Goal: Information Seeking & Learning: Find specific fact

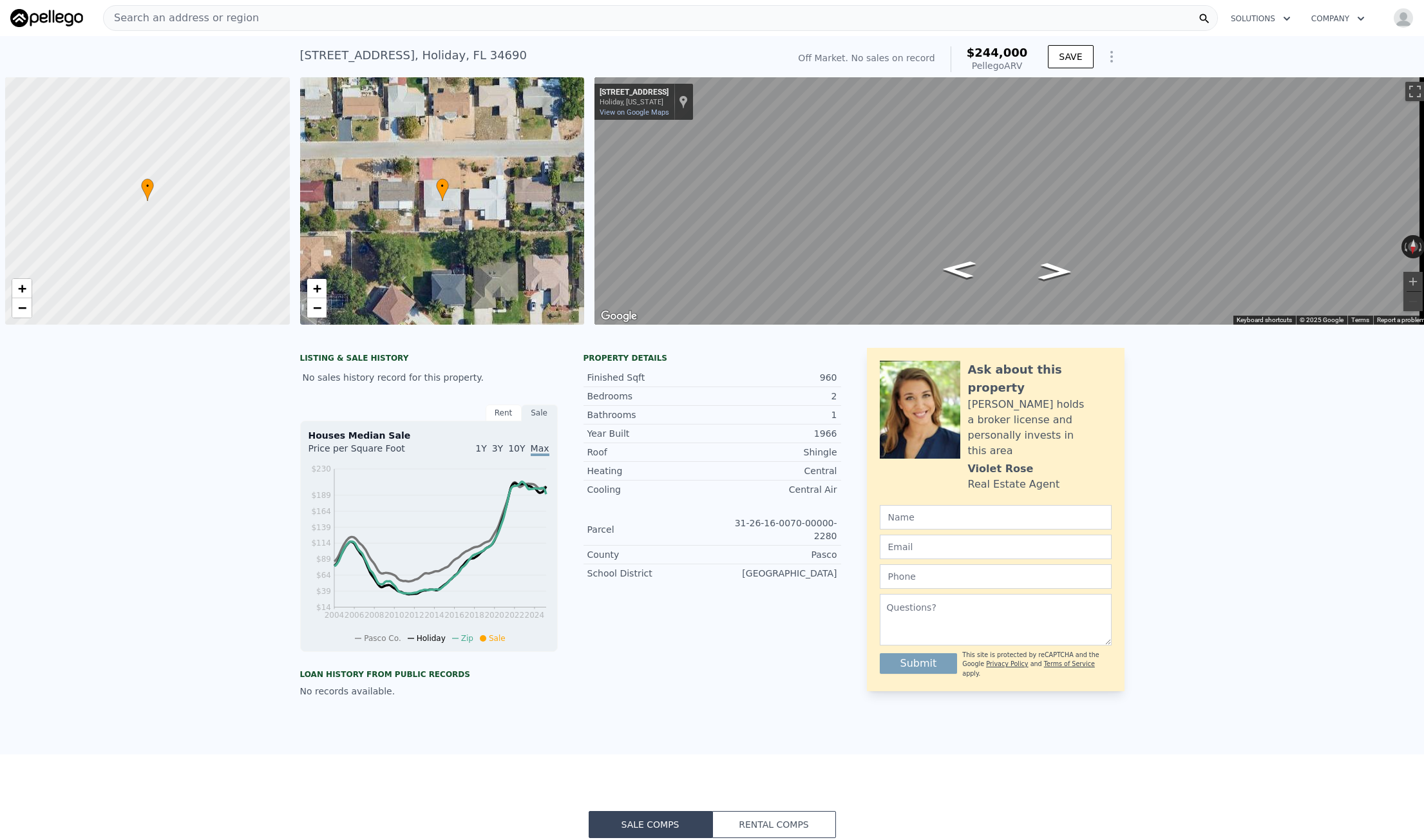
scroll to position [0, 324]
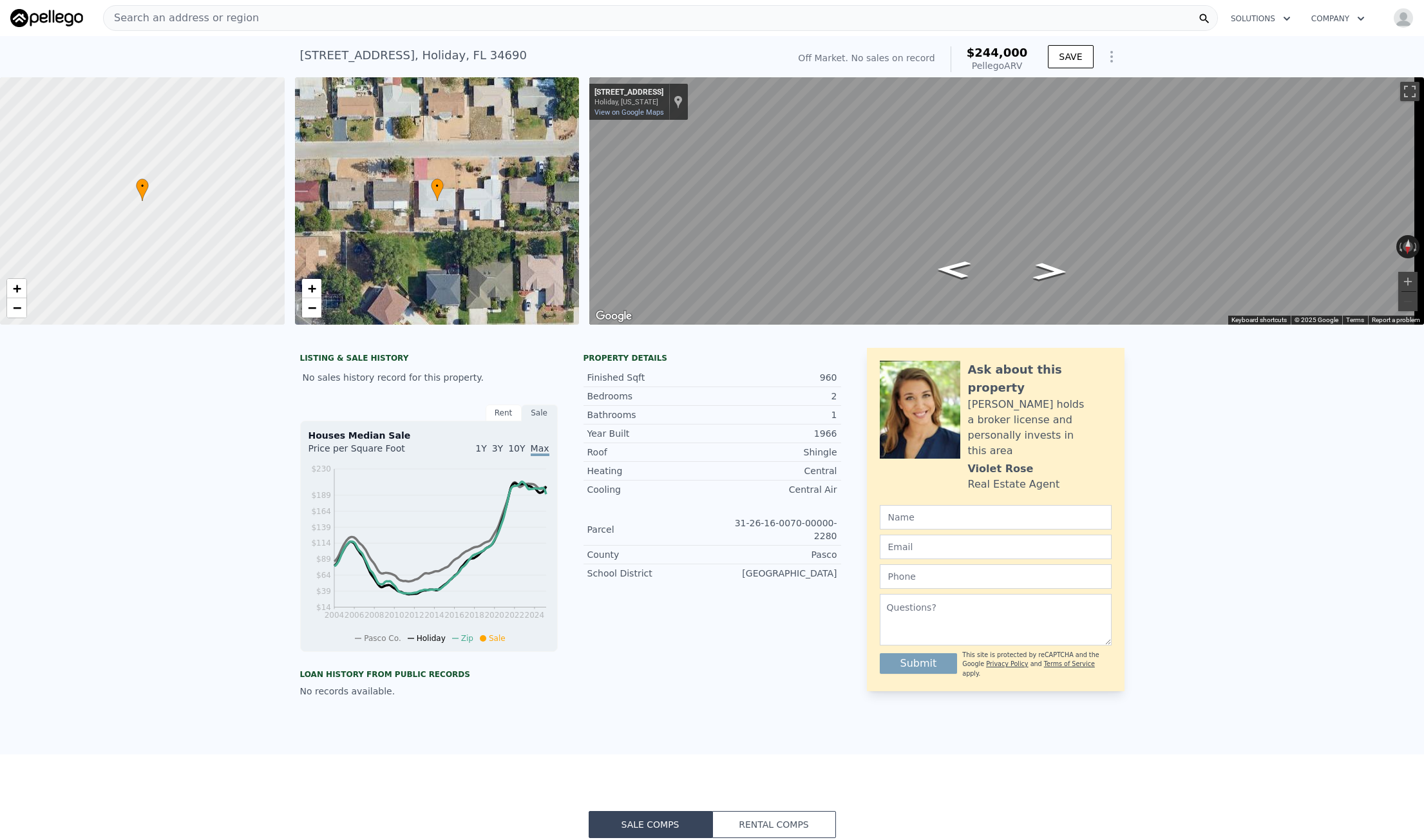
click at [213, 31] on div "Search an address or region Solutions Company Open main menu Open user menu" at bounding box center [712, 18] width 1404 height 31
click at [214, 20] on span "Search an address or region" at bounding box center [181, 18] width 155 height 15
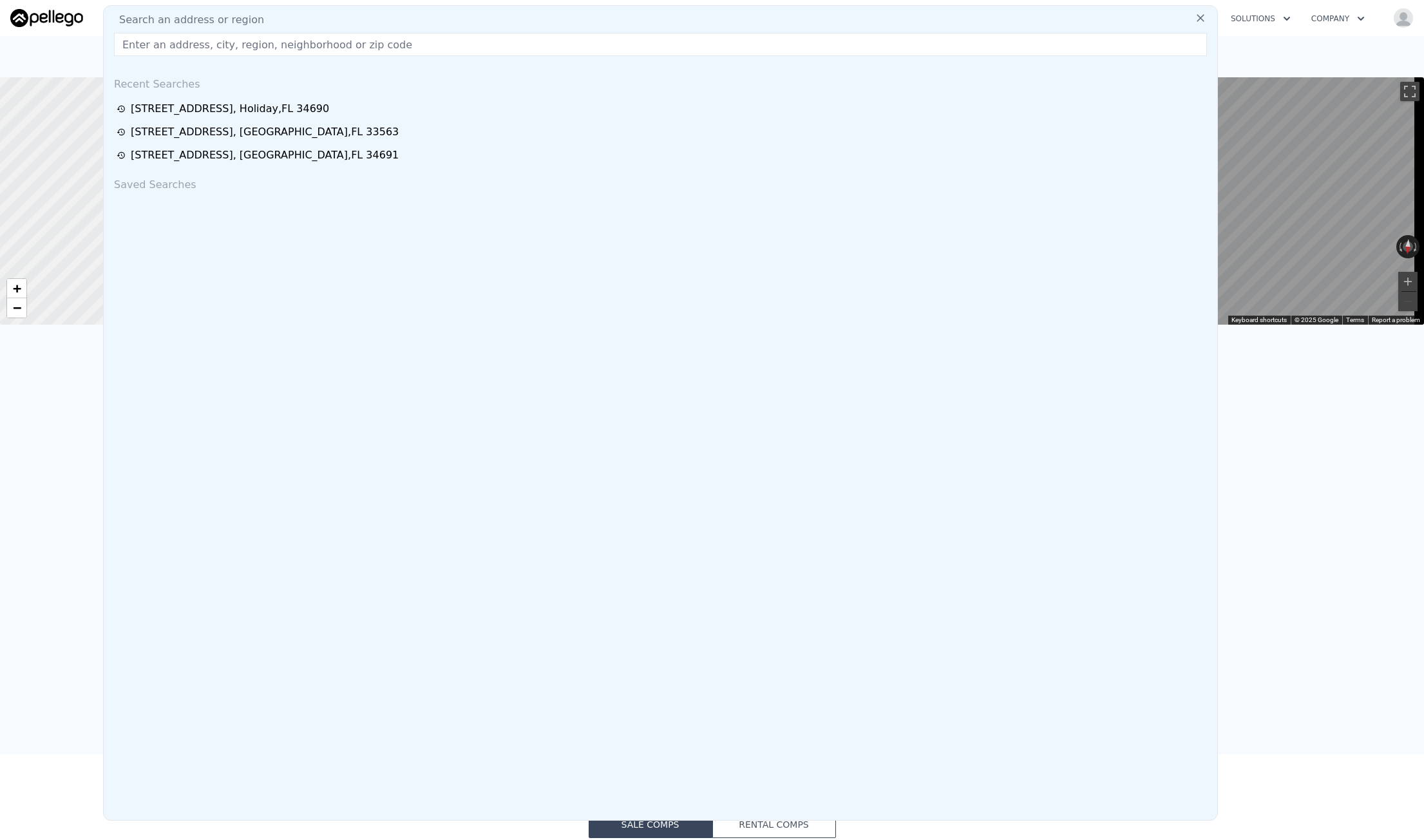
click at [206, 36] on input "text" at bounding box center [661, 44] width 1093 height 23
click at [205, 43] on input "text" at bounding box center [661, 44] width 1093 height 23
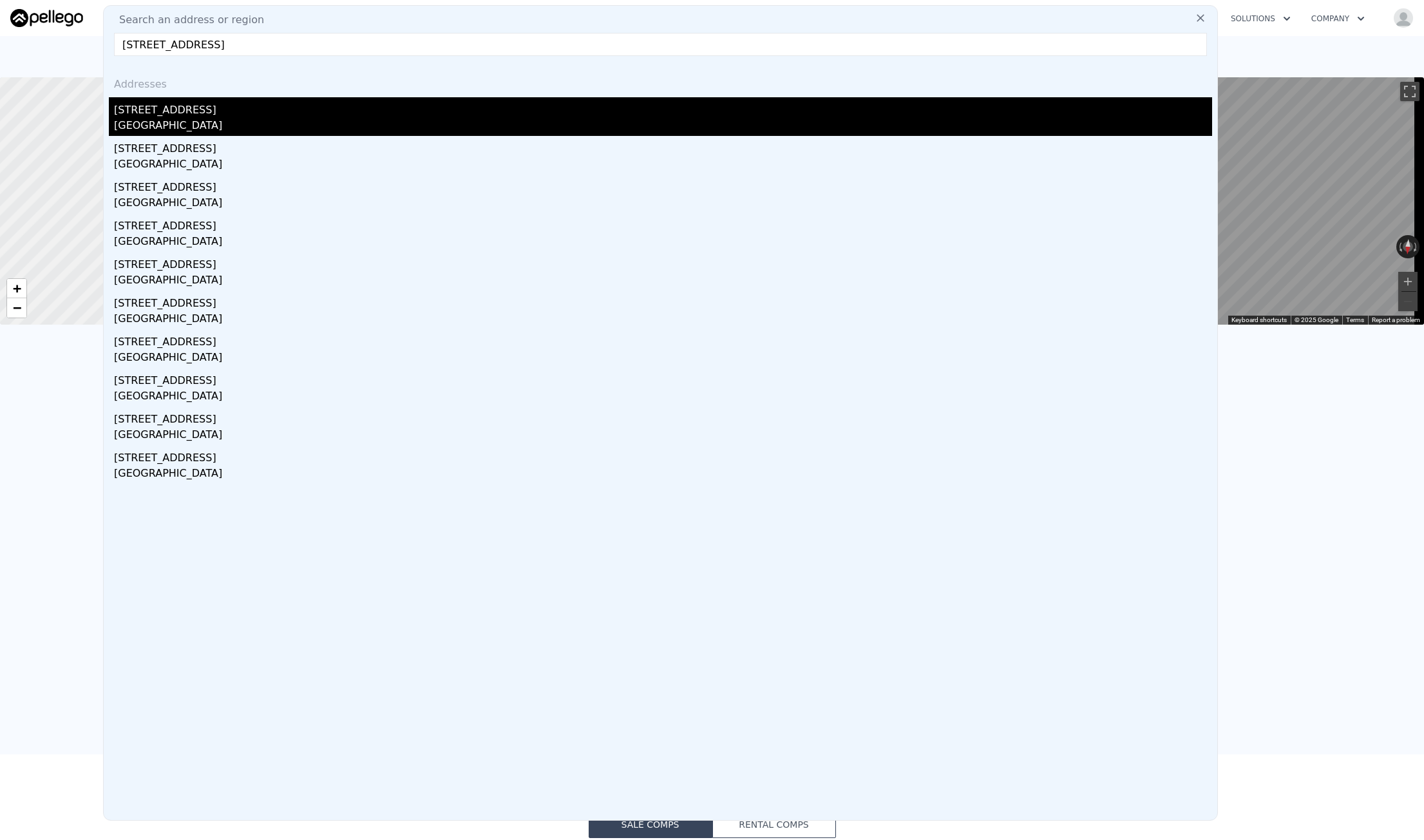
type input "3619 Ortona Dr, Holiday, FL 34691"
click at [300, 119] on div "Pasco County, FL 34691" at bounding box center [663, 126] width 1098 height 18
type input "3"
type input "1.5"
type input "1068"
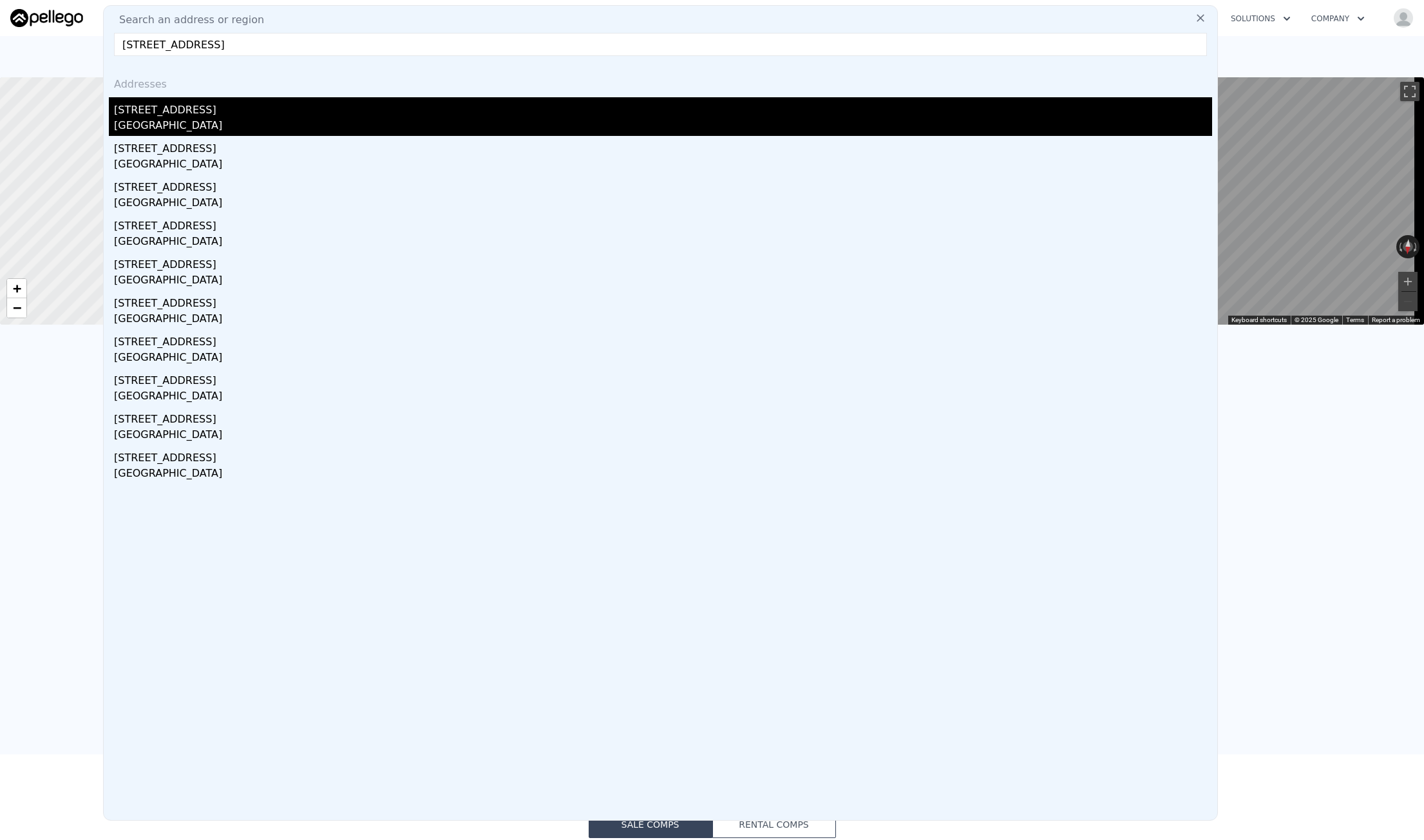
type input "1438"
type input "5070"
type input "6800"
type input "$ 256,000"
type input "$ 173,253"
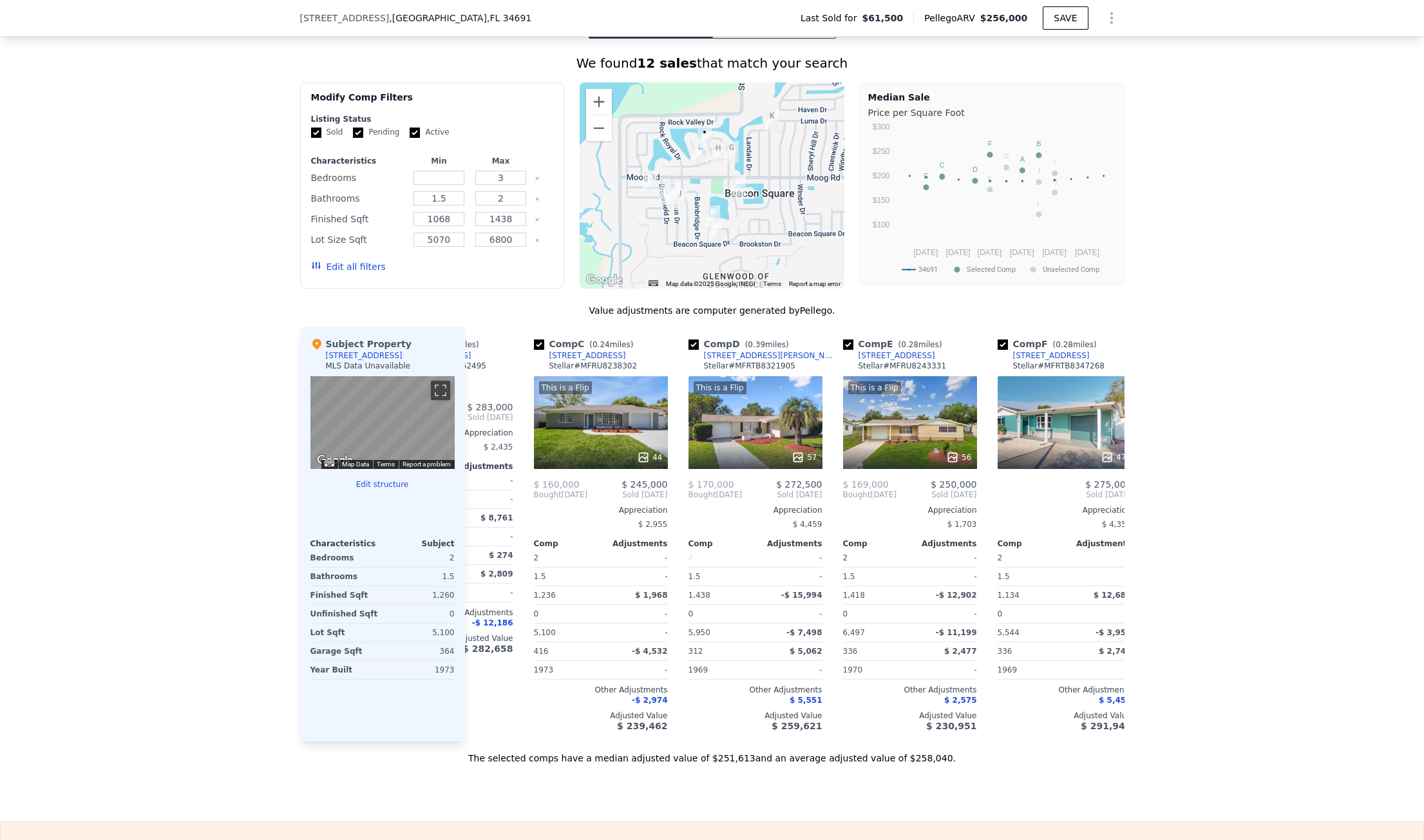
scroll to position [0, 239]
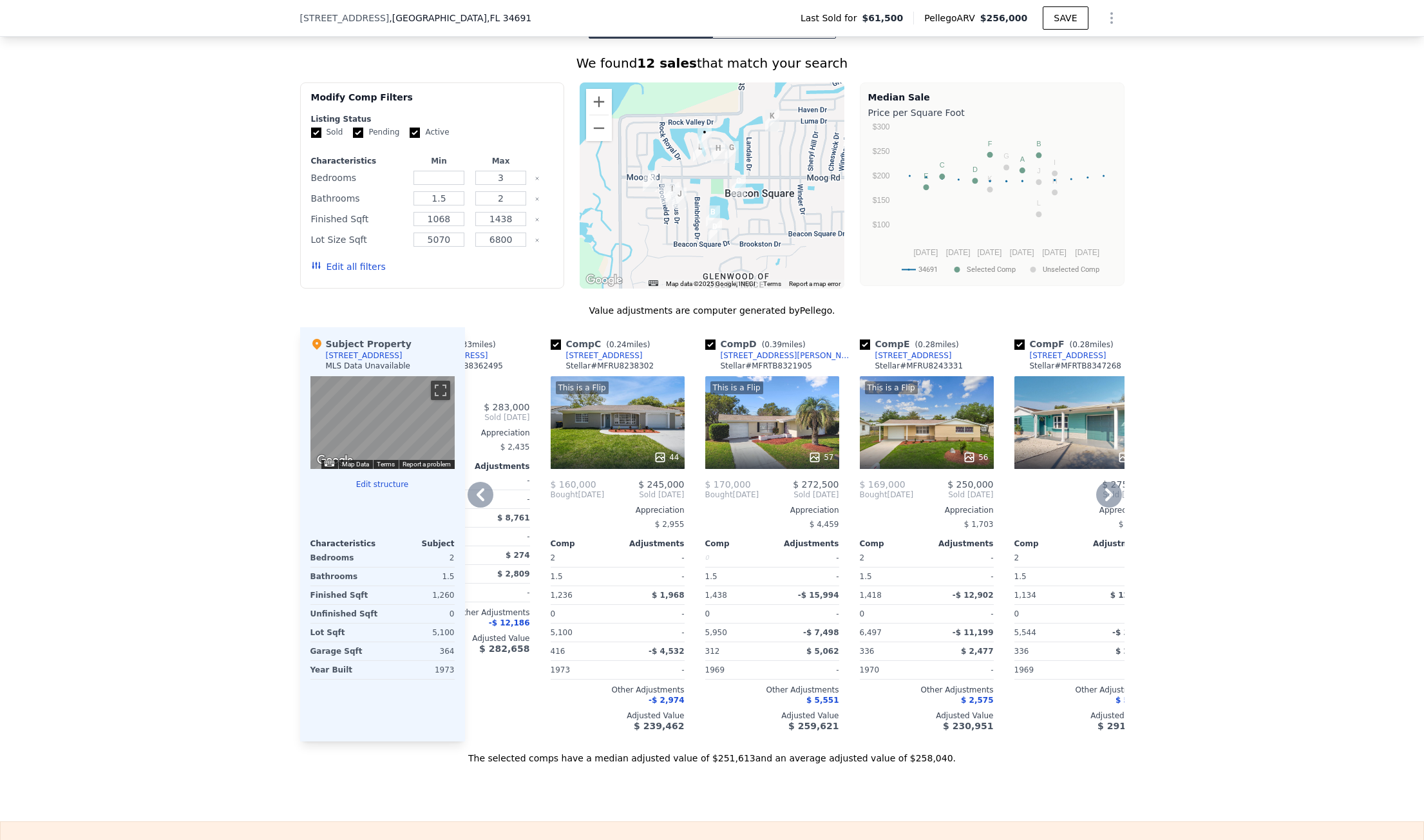
click at [610, 361] on div "[STREET_ADDRESS]" at bounding box center [604, 356] width 77 height 10
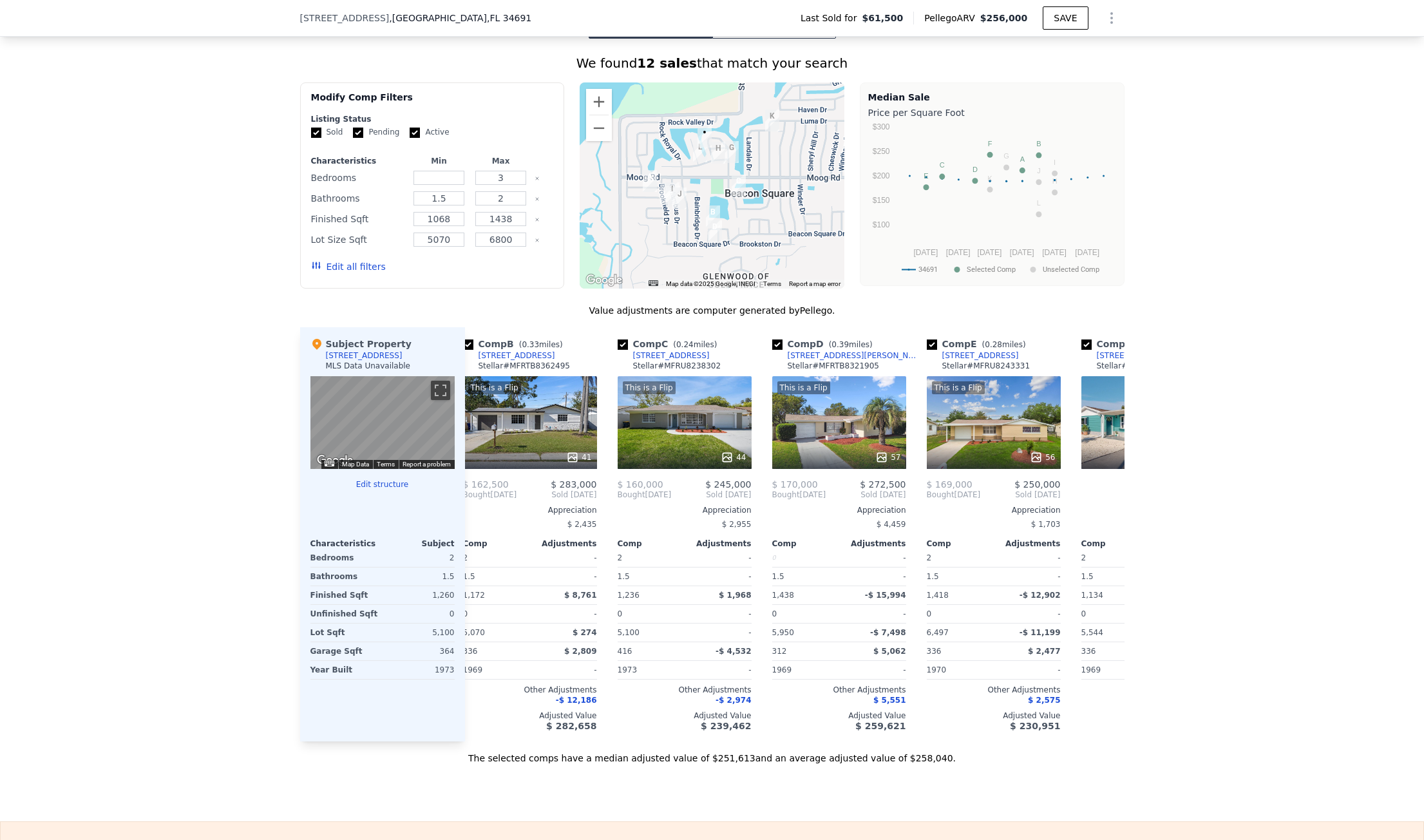
scroll to position [0, 0]
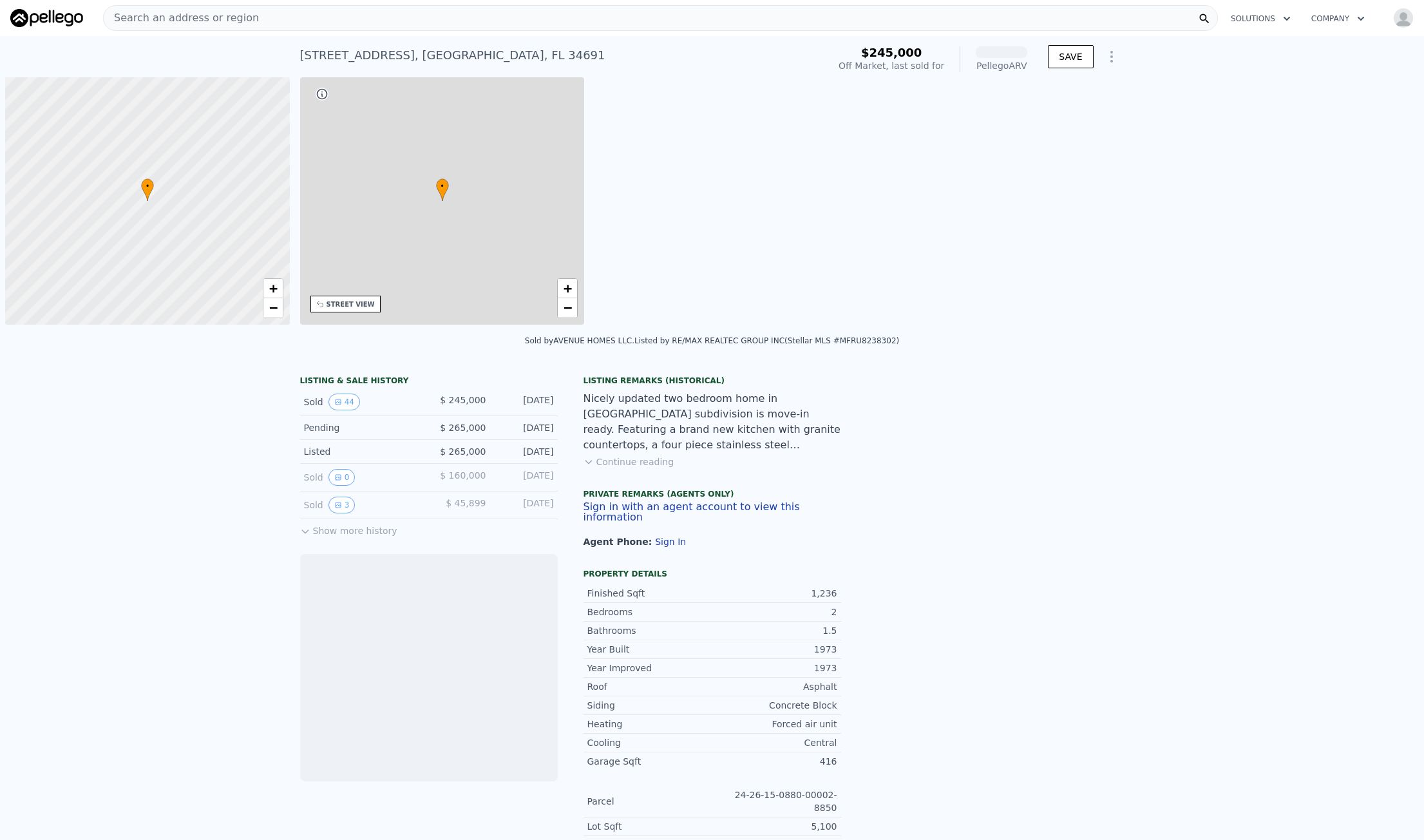
scroll to position [0, 5]
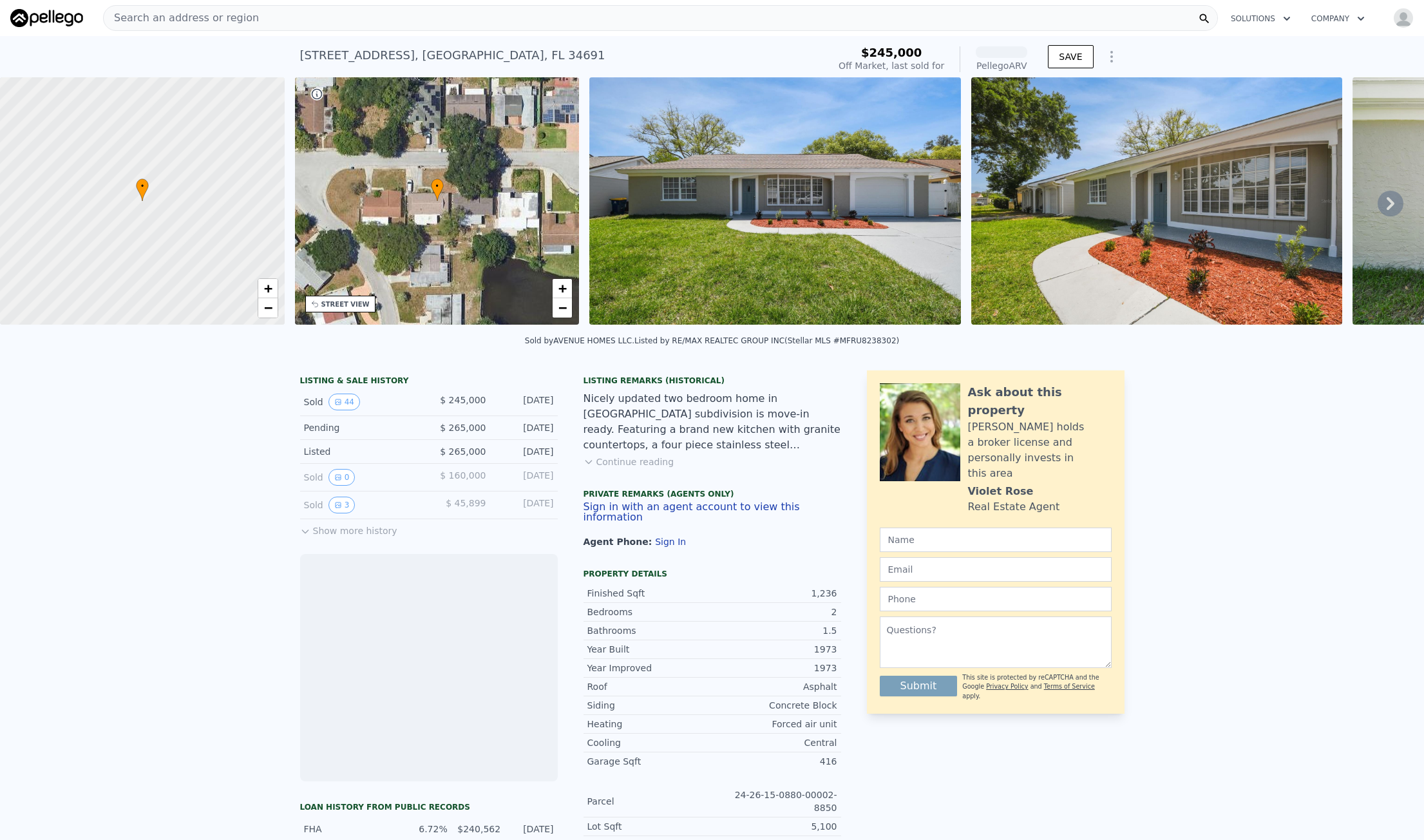
click at [415, 55] on div "[STREET_ADDRESS]" at bounding box center [453, 54] width 306 height 18
copy div "[STREET_ADDRESS] Sold [DATE] for $245k (~ARV )"
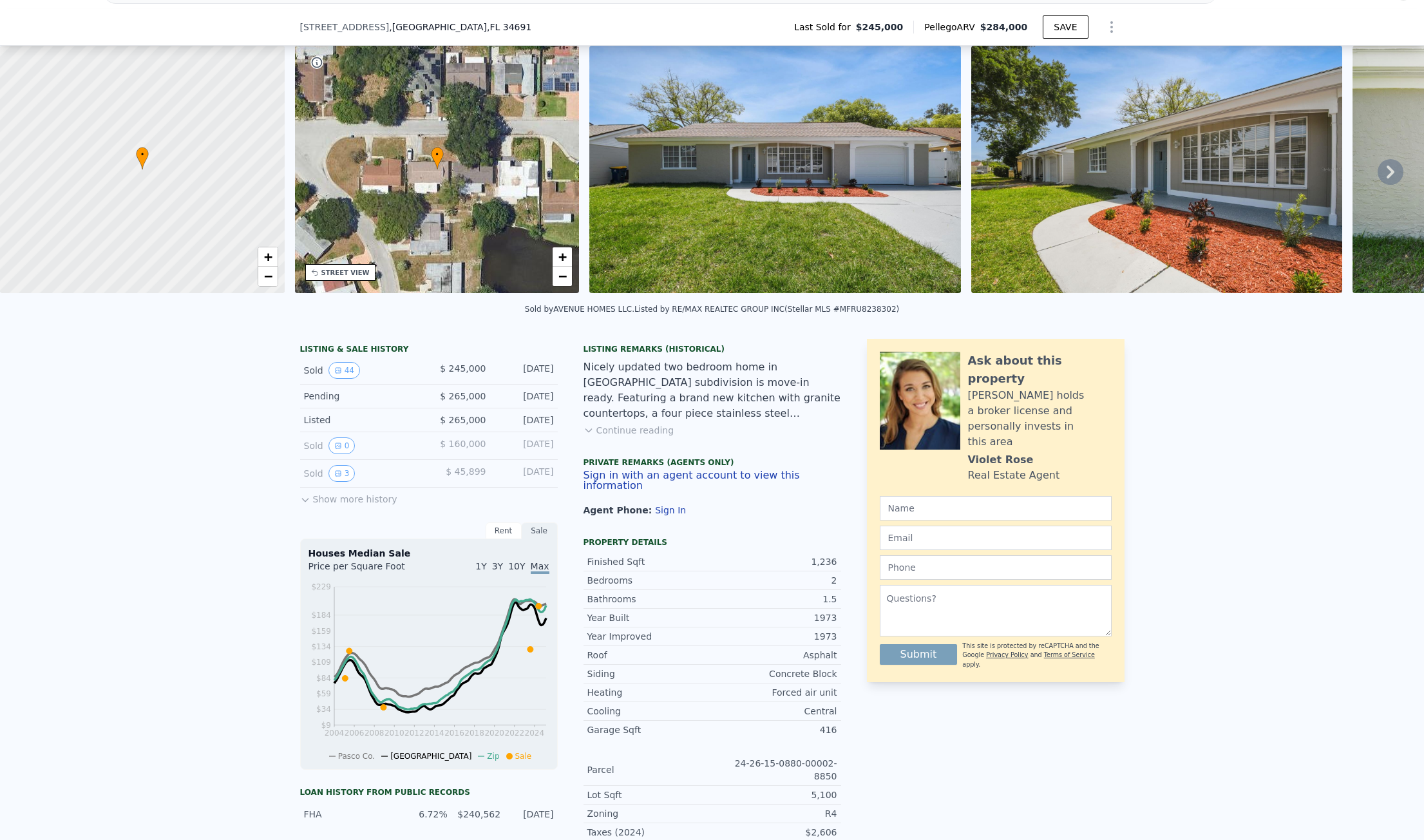
scroll to position [60, 0]
